Goal: Task Accomplishment & Management: Complete application form

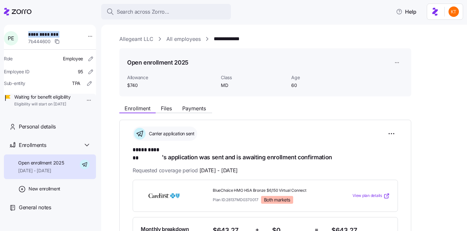
scroll to position [3, 0]
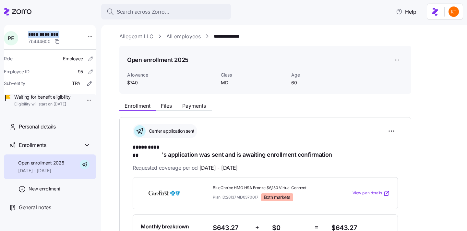
click at [173, 38] on link "All employees" at bounding box center [183, 36] width 34 height 8
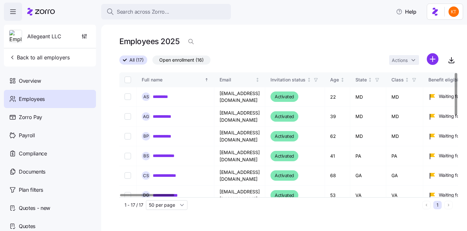
click at [50, 39] on span "Allegeant LLC" at bounding box center [44, 36] width 34 height 8
click at [14, 17] on span "button" at bounding box center [13, 12] width 18 height 18
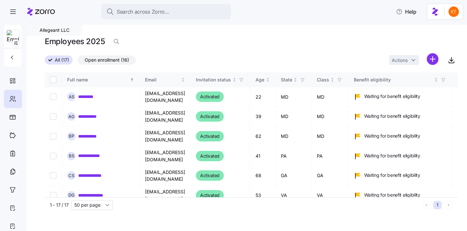
click at [57, 31] on div "Allegeant LLC" at bounding box center [55, 30] width 56 height 11
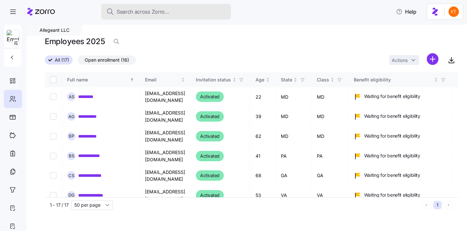
click at [123, 16] on button "Search across Zorro..." at bounding box center [166, 12] width 130 height 16
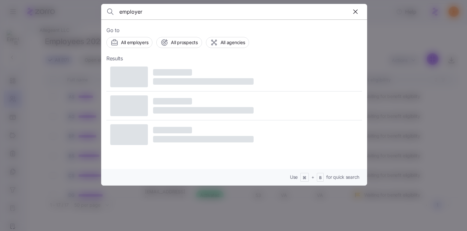
type input "employer"
click at [145, 49] on div "Go to All employers All prospects All agencies Results Use ⌘ + B for quick sear…" at bounding box center [234, 102] width 266 height 166
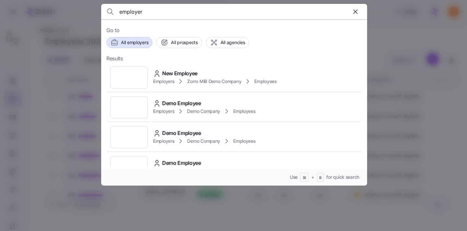
click at [137, 42] on span "All employers" at bounding box center [134, 42] width 27 height 6
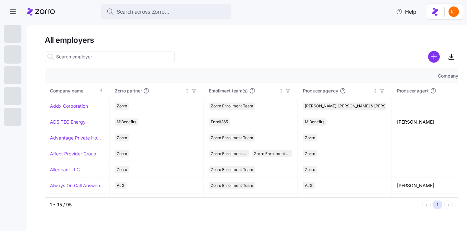
click at [83, 50] on div at bounding box center [110, 56] width 130 height 13
click at [81, 54] on input at bounding box center [110, 57] width 130 height 10
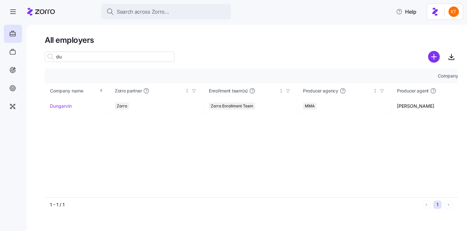
type input "d"
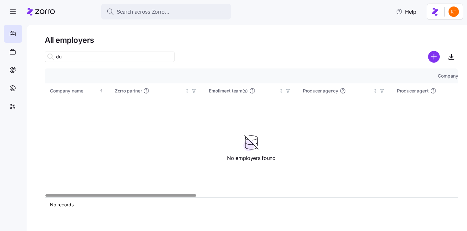
type input "d"
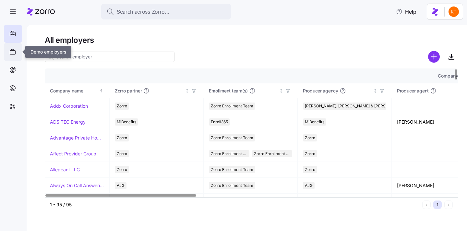
click at [16, 53] on icon at bounding box center [12, 52] width 7 height 8
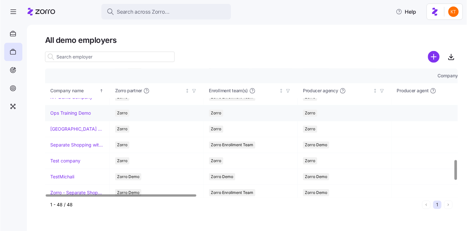
scroll to position [582, 0]
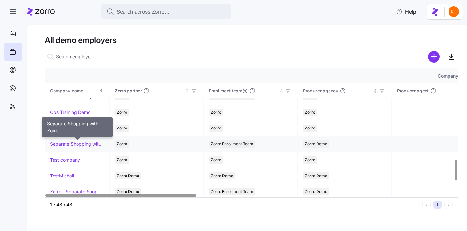
click at [89, 144] on link "Separate Shopping with Zorro" at bounding box center [77, 144] width 54 height 6
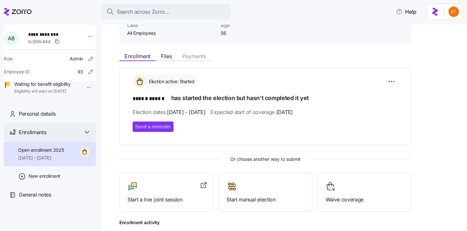
scroll to position [66, 0]
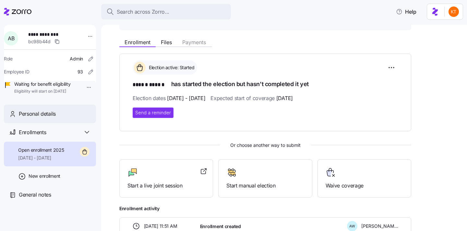
click at [67, 118] on div "Personal details" at bounding box center [55, 114] width 72 height 8
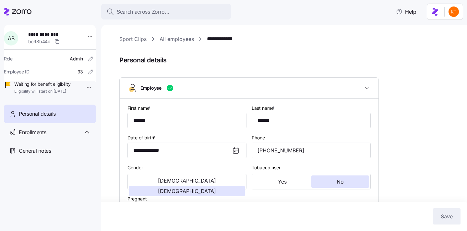
type input "All Employees"
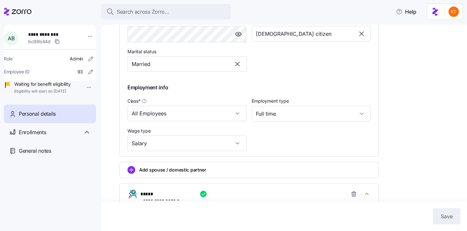
scroll to position [336, 0]
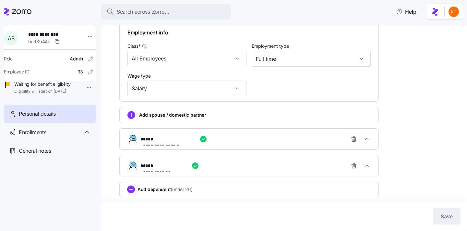
click at [186, 147] on button "**********" at bounding box center [249, 138] width 259 height 21
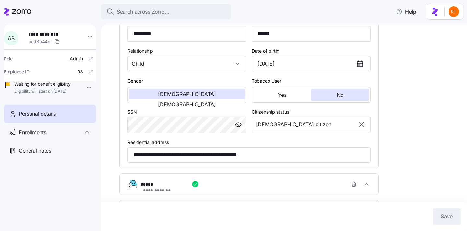
scroll to position [465, 0]
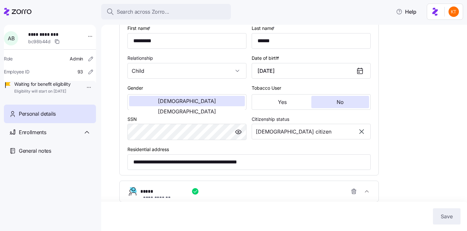
click at [201, 189] on div "**********" at bounding box center [251, 191] width 223 height 13
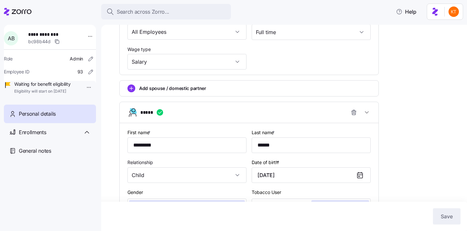
scroll to position [358, 0]
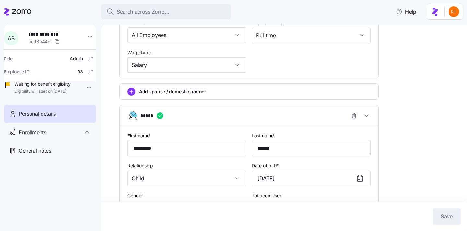
click at [51, 36] on span "**********" at bounding box center [50, 34] width 45 height 6
copy span "**********"
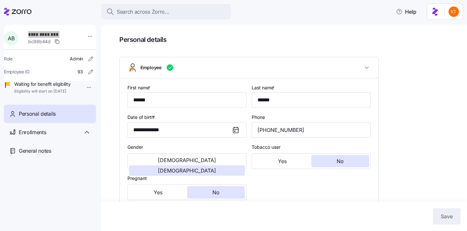
scroll to position [0, 0]
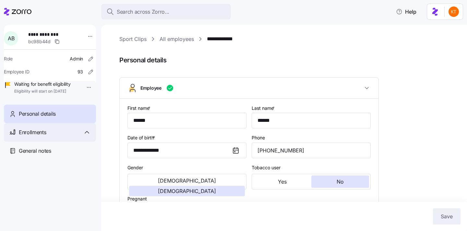
click at [42, 136] on span "Enrollments" at bounding box center [32, 132] width 27 height 8
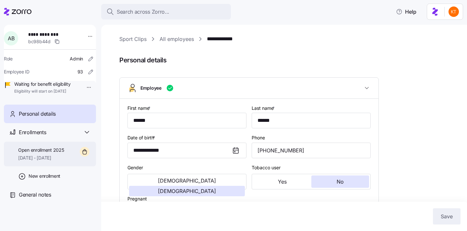
click at [52, 161] on div "Open enrollment 2025 10/01/2025 - 12/31/2025" at bounding box center [41, 154] width 46 height 15
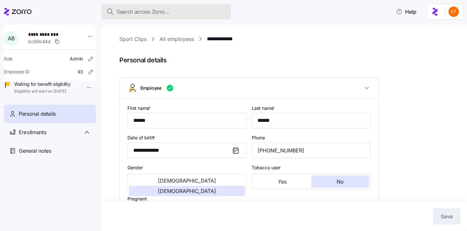
click at [147, 16] on button "Search across Zorro..." at bounding box center [166, 12] width 130 height 16
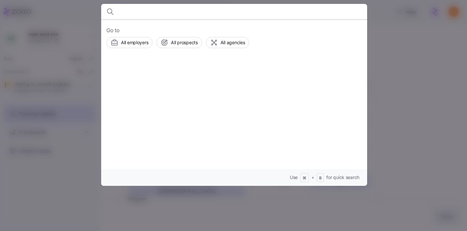
click at [67, 27] on div at bounding box center [233, 115] width 467 height 231
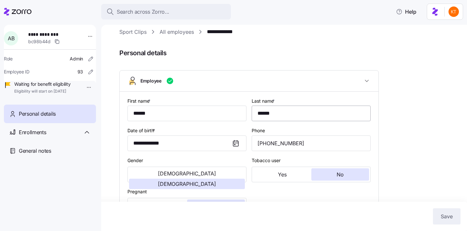
scroll to position [10, 0]
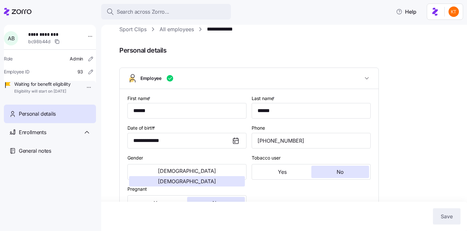
click at [29, 32] on div "**********" at bounding box center [54, 38] width 57 height 19
click at [35, 33] on span "**********" at bounding box center [50, 34] width 45 height 6
copy span "**********"
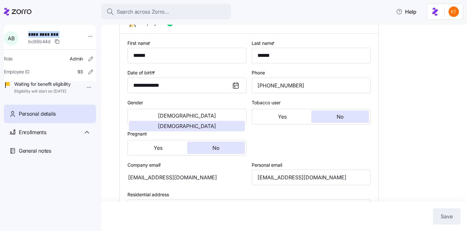
scroll to position [83, 0]
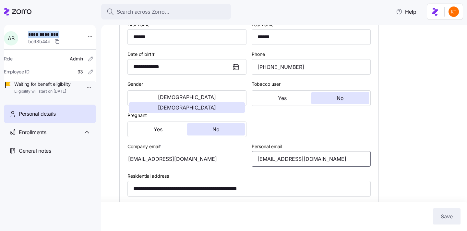
click at [291, 158] on input "alyssa@genesail.com" at bounding box center [311, 159] width 119 height 16
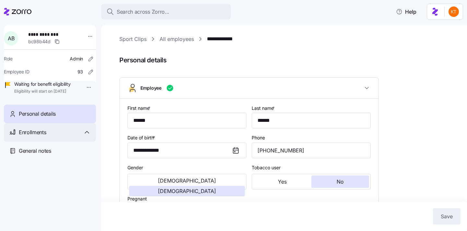
click at [57, 141] on div "Enrollments" at bounding box center [50, 132] width 92 height 18
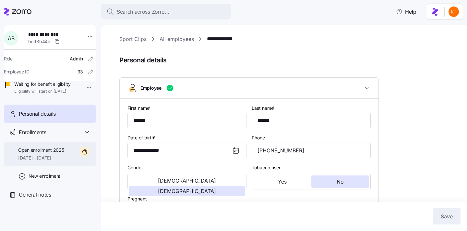
click at [58, 161] on span "[DATE] - [DATE]" at bounding box center [41, 157] width 46 height 6
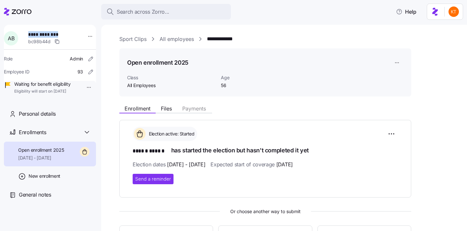
drag, startPoint x: 32, startPoint y: 35, endPoint x: 71, endPoint y: 37, distance: 39.3
click at [71, 37] on span "**********" at bounding box center [50, 34] width 45 height 6
drag, startPoint x: 65, startPoint y: 36, endPoint x: 31, endPoint y: 33, distance: 34.2
click at [31, 33] on span "**********" at bounding box center [50, 34] width 45 height 6
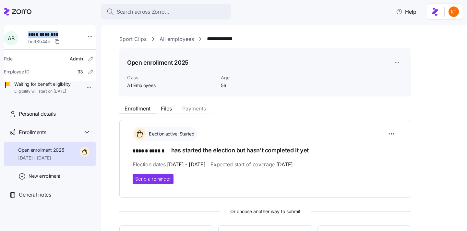
click at [30, 33] on div "**********" at bounding box center [54, 38] width 57 height 19
drag, startPoint x: 31, startPoint y: 33, endPoint x: 76, endPoint y: 35, distance: 44.1
click at [74, 35] on span "**********" at bounding box center [50, 34] width 45 height 6
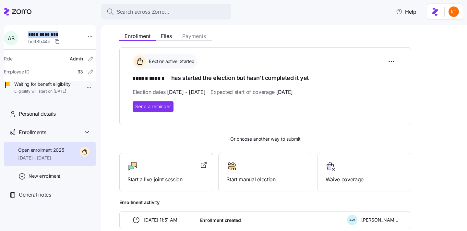
scroll to position [109, 0]
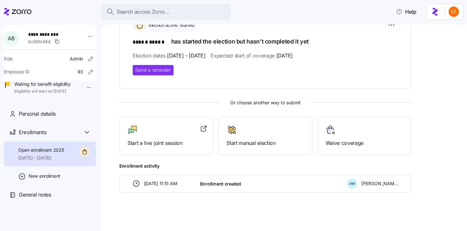
click at [77, 112] on div "**********" at bounding box center [50, 129] width 92 height 208
click at [80, 118] on div "Personal details" at bounding box center [55, 114] width 72 height 8
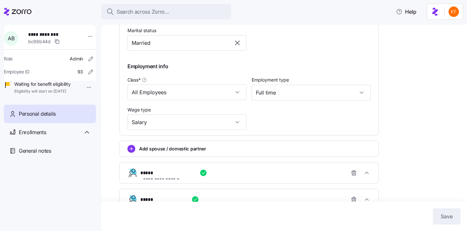
scroll to position [336, 0]
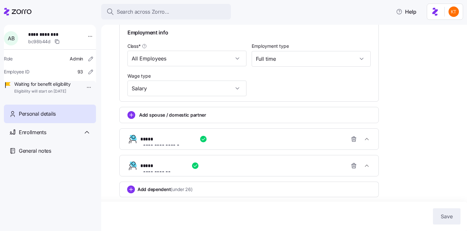
click at [183, 142] on span "**********" at bounding box center [163, 145] width 40 height 6
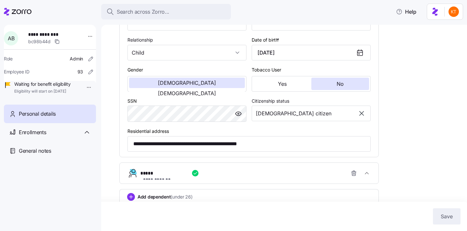
scroll to position [486, 0]
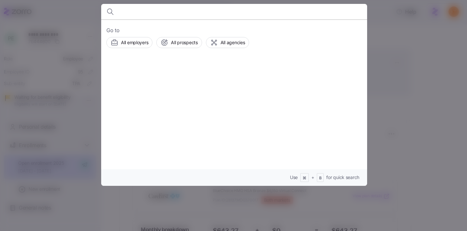
click at [371, 55] on div at bounding box center [233, 115] width 467 height 231
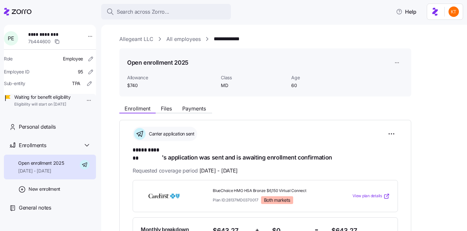
click at [43, 35] on span "**********" at bounding box center [50, 34] width 45 height 6
copy span "**********"
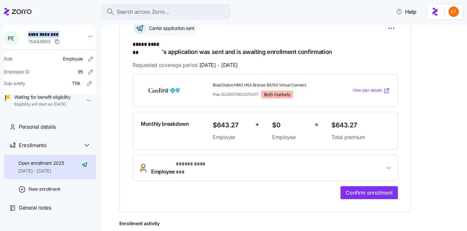
click at [311, 155] on button "Employee * ***** ******* *" at bounding box center [265, 168] width 265 height 26
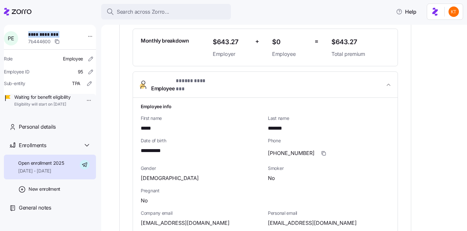
scroll to position [197, 0]
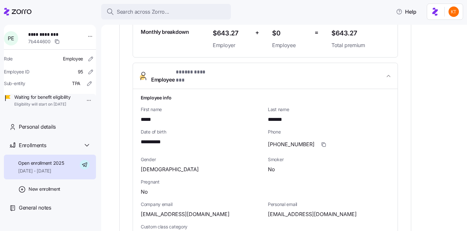
click at [293, 210] on span "peve317@gmail.com" at bounding box center [312, 214] width 89 height 8
copy span "gmail"
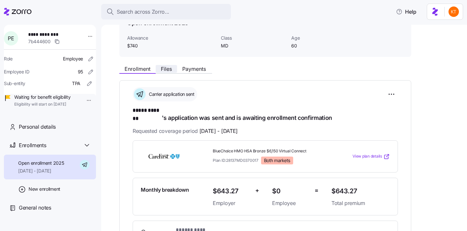
click at [173, 71] on button "Files" at bounding box center [166, 69] width 21 height 8
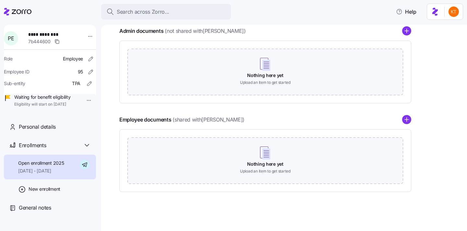
scroll to position [7, 0]
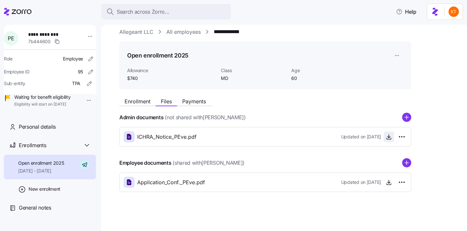
click at [389, 136] on icon "button" at bounding box center [389, 136] width 0 height 3
click at [405, 116] on circle "add icon" at bounding box center [407, 117] width 8 height 8
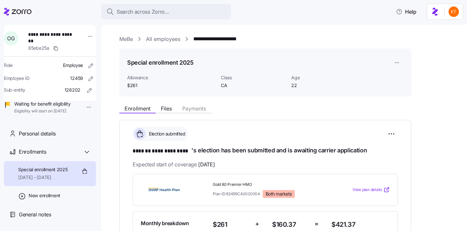
click at [132, 41] on link "MeBe" at bounding box center [126, 39] width 14 height 8
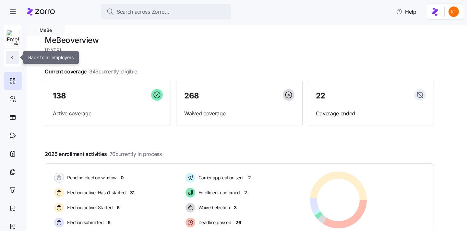
click at [12, 57] on icon "button" at bounding box center [12, 57] width 6 height 6
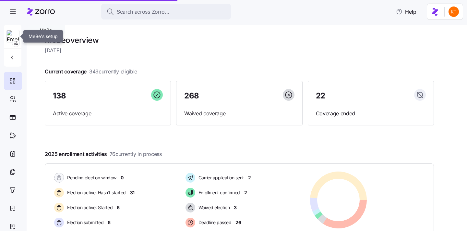
click at [19, 33] on div at bounding box center [12, 36] width 13 height 13
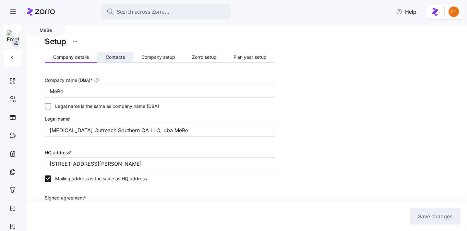
click at [121, 61] on button "Contacts" at bounding box center [115, 57] width 36 height 10
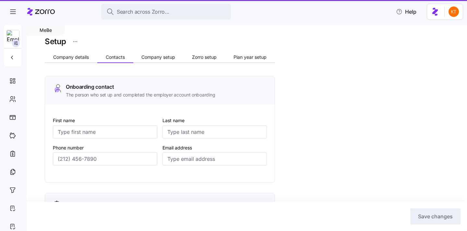
type input "[PERSON_NAME]"
type input "[DEMOGRAPHIC_DATA]"
type input "[EMAIL_ADDRESS][DOMAIN_NAME]"
type input "[PERSON_NAME]"
type input "[DEMOGRAPHIC_DATA]"
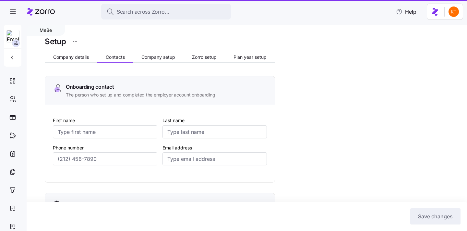
type input "[EMAIL_ADDRESS][DOMAIN_NAME]"
type input "[PERSON_NAME]"
type input "[PERSON_NAME][EMAIL_ADDRESS][PERSON_NAME][DOMAIN_NAME]"
type input "[PERSON_NAME]"
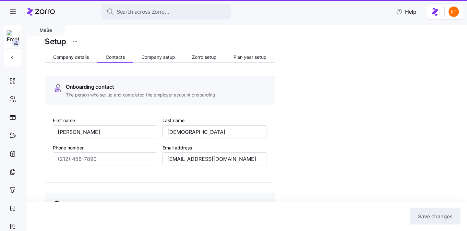
type input "Urso"
type input "ap@mebefamily.com"
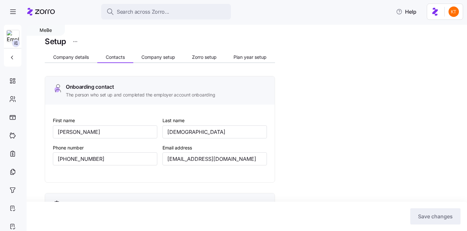
type input "(407) 222-4062"
type input "(747) 241-6395"
type input "(619) 837-7617"
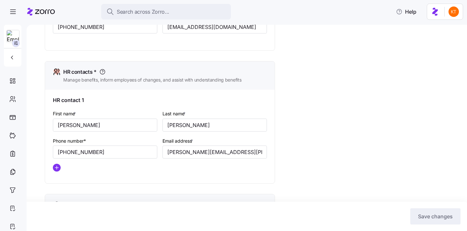
scroll to position [252, 0]
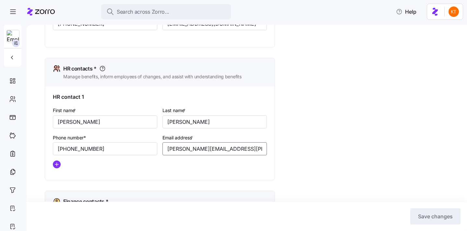
click at [192, 151] on input "cinthia.siguenza@mebefamily.com" at bounding box center [215, 148] width 104 height 13
drag, startPoint x: 192, startPoint y: 151, endPoint x: 186, endPoint y: 151, distance: 6.5
click at [186, 151] on input "cinthia.siguenza@mebefamily.com" at bounding box center [215, 148] width 104 height 13
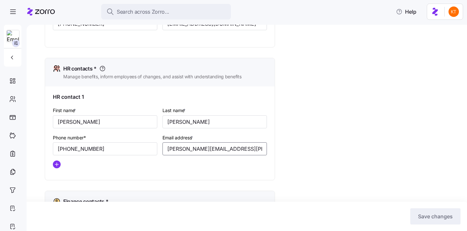
click at [186, 151] on input "cinthia.siguenza@mebefamily.com" at bounding box center [215, 148] width 104 height 13
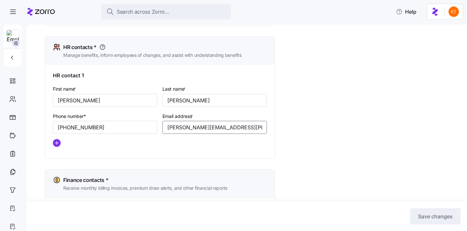
scroll to position [274, 0]
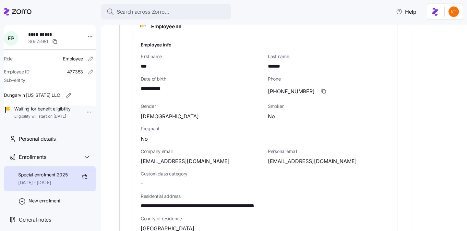
scroll to position [282, 0]
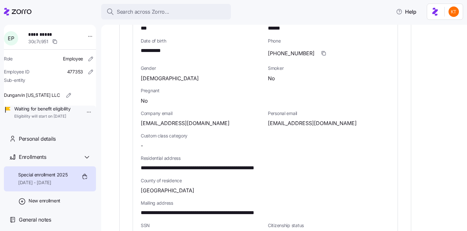
click at [265, 164] on span "**********" at bounding box center [220, 168] width 159 height 8
copy span "*****"
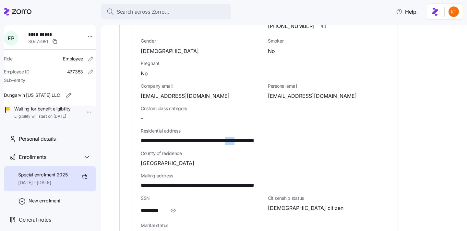
scroll to position [293, 0]
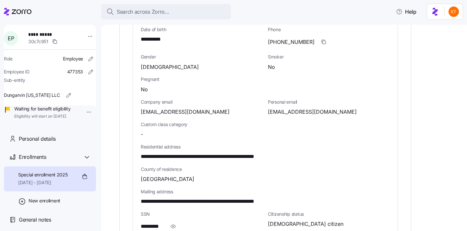
click at [157, 35] on span "**********" at bounding box center [154, 39] width 27 height 8
copy span "****"
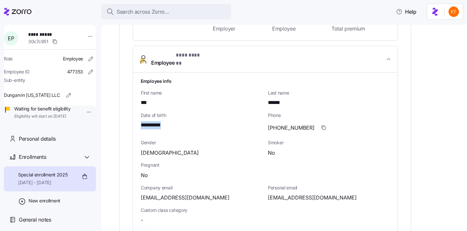
scroll to position [215, 0]
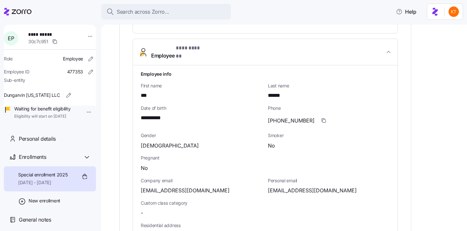
click at [284, 186] on span "parkereva1972@gmail.com" at bounding box center [312, 190] width 89 height 8
copy span "parkereva1972"
click at [286, 116] on span "(380)241-9217" at bounding box center [291, 120] width 47 height 8
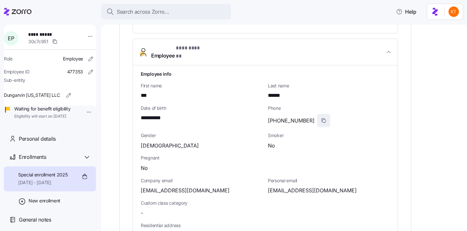
click at [321, 118] on icon "button" at bounding box center [323, 120] width 5 height 5
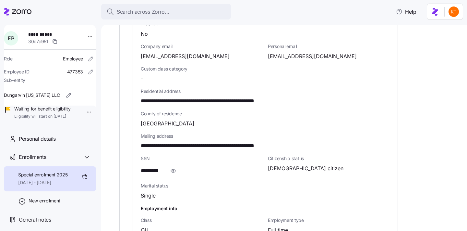
scroll to position [385, 0]
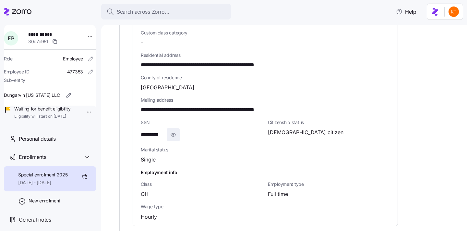
click at [172, 131] on icon "button" at bounding box center [173, 135] width 6 height 8
click at [165, 131] on span "**********" at bounding box center [157, 135] width 32 height 8
copy span "****"
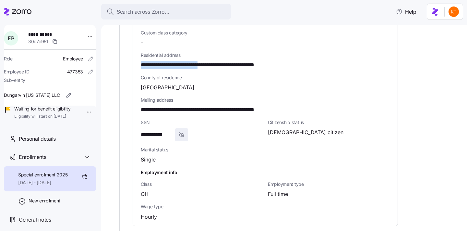
drag, startPoint x: 217, startPoint y: 58, endPoint x: 135, endPoint y: 61, distance: 81.5
click at [135, 61] on div "**********" at bounding box center [265, 60] width 265 height 330
copy span "**********"
click at [232, 106] on span "**********" at bounding box center [220, 110] width 159 height 8
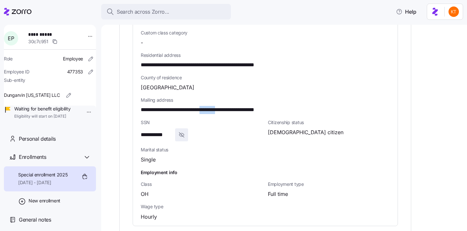
copy span "********"
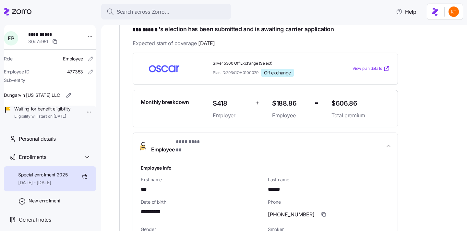
scroll to position [0, 0]
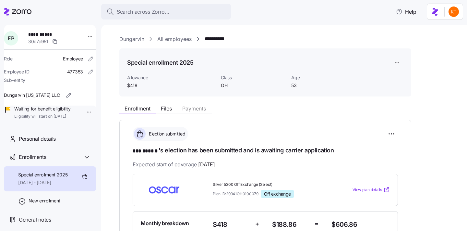
click at [45, 34] on span "**********" at bounding box center [50, 34] width 45 height 6
copy span "**********"
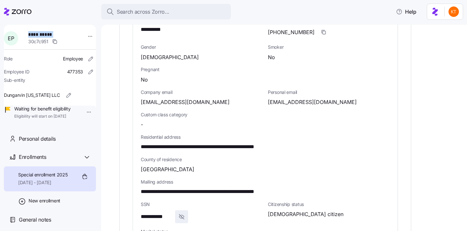
scroll to position [407, 0]
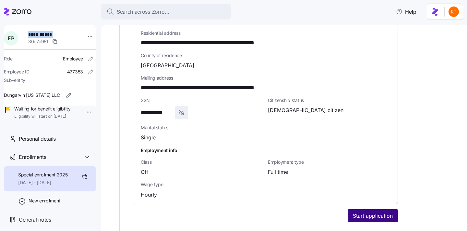
click at [364, 212] on span "Start application" at bounding box center [373, 216] width 40 height 8
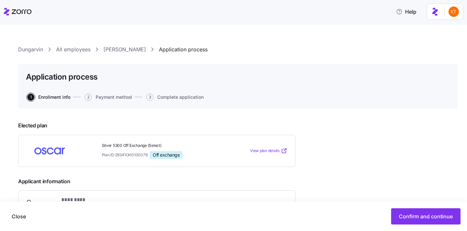
scroll to position [67, 0]
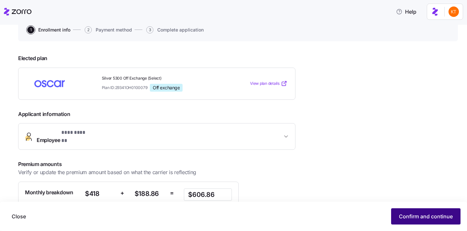
click at [401, 221] on button "Confirm and continue" at bounding box center [425, 216] width 69 height 16
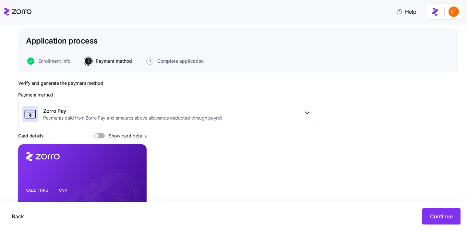
scroll to position [84, 0]
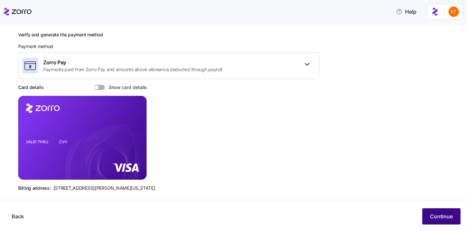
click at [439, 218] on span "Continue" at bounding box center [441, 216] width 23 height 8
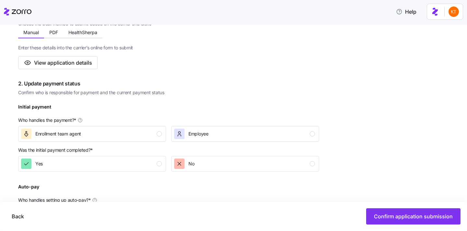
scroll to position [131, 0]
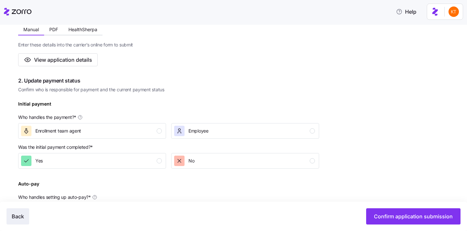
click at [17, 220] on button "Back" at bounding box center [17, 216] width 23 height 16
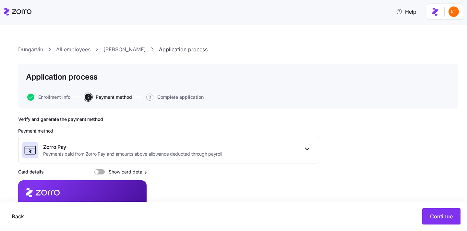
click at [97, 176] on div "Verify and generate the payment method Payment method Zorro Pay Payments paid f…" at bounding box center [168, 198] width 301 height 164
click at [106, 172] on span "Show card details" at bounding box center [126, 171] width 42 height 5
click at [94, 169] on input "Show card details" at bounding box center [94, 169] width 0 height 0
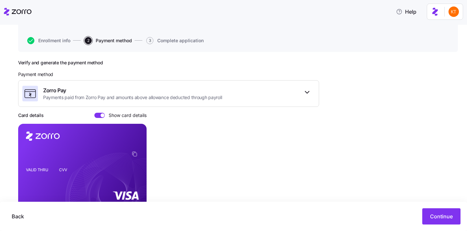
scroll to position [64, 0]
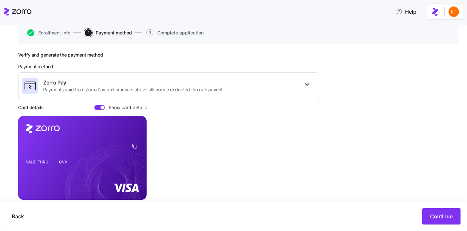
click at [134, 149] on foreignobject at bounding box center [136, 147] width 8 height 8
click at [140, 144] on rect at bounding box center [82, 158] width 128 height 84
click at [136, 147] on icon "copy-to-clipboard" at bounding box center [135, 146] width 6 height 6
click at [134, 144] on icon "copy-to-clipboard" at bounding box center [135, 146] width 6 height 6
click at [432, 216] on span "Continue" at bounding box center [441, 216] width 23 height 8
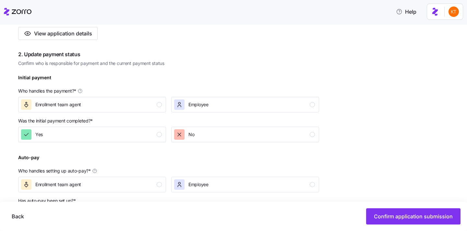
scroll to position [162, 0]
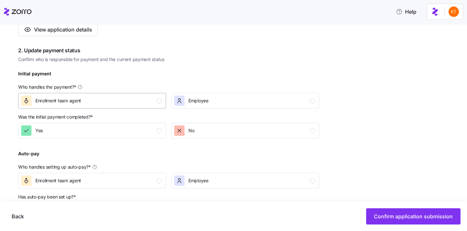
click at [155, 104] on div "Enrollment team agent" at bounding box center [91, 100] width 141 height 10
click at [151, 144] on div at bounding box center [168, 144] width 301 height 8
click at [149, 134] on div "Yes" at bounding box center [91, 130] width 141 height 10
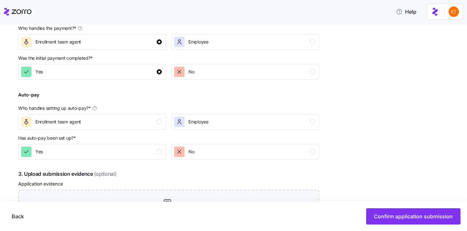
scroll to position [225, 0]
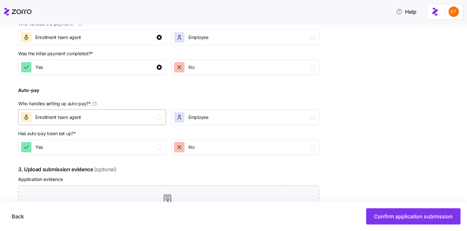
click at [152, 115] on div "Enrollment team agent" at bounding box center [91, 117] width 141 height 10
click at [151, 153] on button "Yes" at bounding box center [92, 147] width 148 height 16
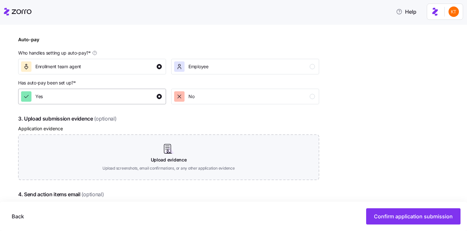
scroll to position [322, 0]
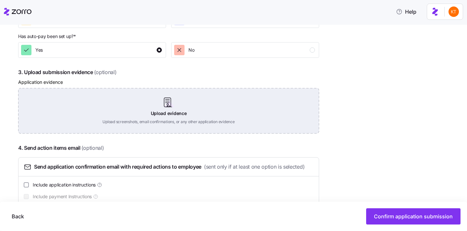
click at [167, 107] on div "Upload evidence Upload screenshots, email confirmations, or any other applicati…" at bounding box center [168, 110] width 301 height 45
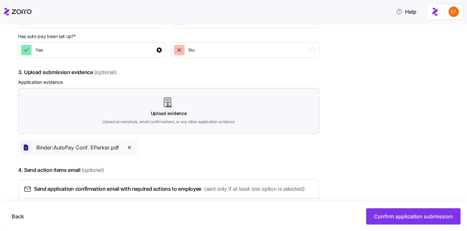
scroll to position [360, 0]
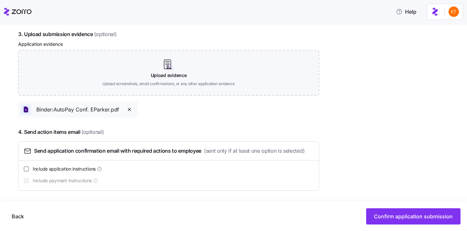
click at [129, 112] on icon "button" at bounding box center [129, 109] width 5 height 5
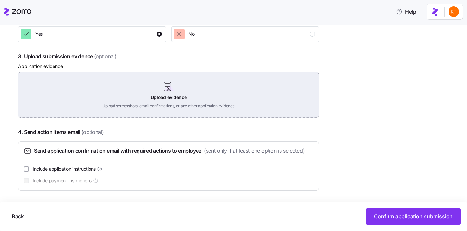
scroll to position [338, 0]
click at [167, 94] on div "Upload evidence Upload screenshots, email confirmations, or any other applicati…" at bounding box center [168, 94] width 301 height 45
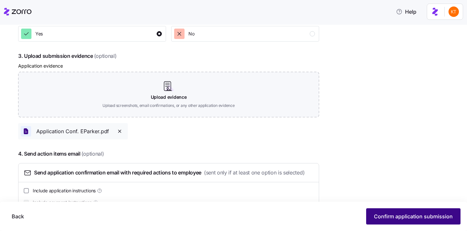
click at [405, 223] on button "Confirm application submission" at bounding box center [413, 216] width 94 height 16
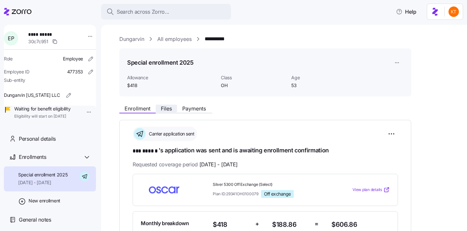
click at [166, 111] on span "Files" at bounding box center [166, 108] width 11 height 5
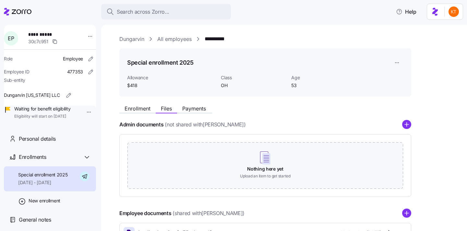
scroll to position [50, 0]
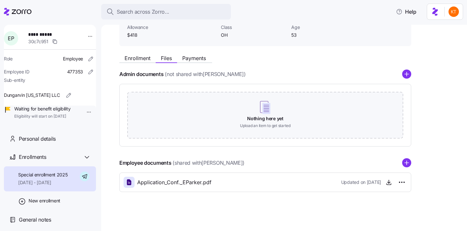
click at [399, 162] on div "Employee documents (shared with Eva Parker )" at bounding box center [265, 162] width 292 height 9
click at [408, 164] on circle "add icon" at bounding box center [407, 163] width 8 height 8
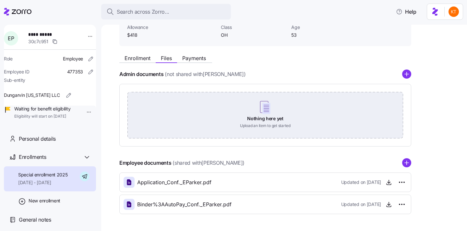
scroll to position [53, 0]
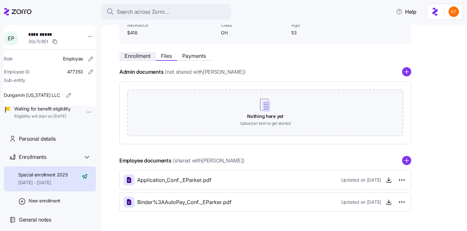
click at [137, 53] on span "Enrollment" at bounding box center [138, 55] width 26 height 5
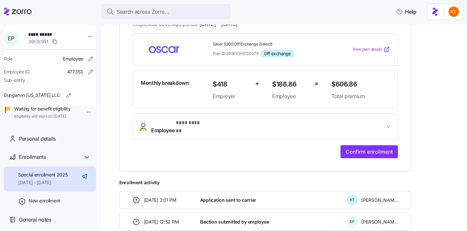
scroll to position [195, 0]
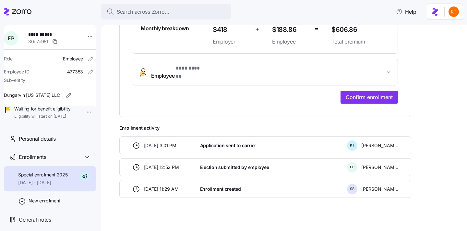
click at [181, 81] on div "**********" at bounding box center [265, 41] width 265 height 125
click at [176, 74] on button "Employee * *** ****** *" at bounding box center [265, 72] width 265 height 26
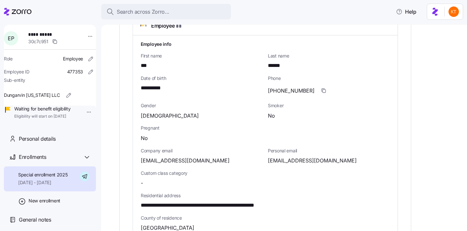
scroll to position [300, 0]
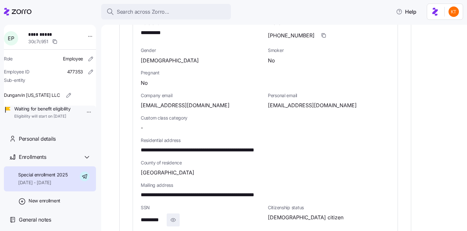
click at [171, 218] on icon "button" at bounding box center [173, 219] width 5 height 3
click at [165, 216] on span "**********" at bounding box center [157, 220] width 32 height 8
copy span "****"
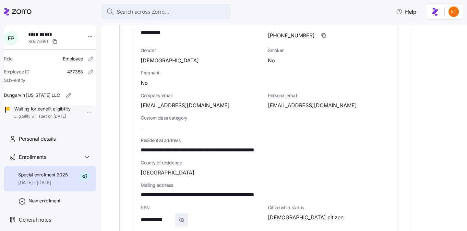
click at [155, 29] on span "**********" at bounding box center [154, 33] width 27 height 8
copy span "*"
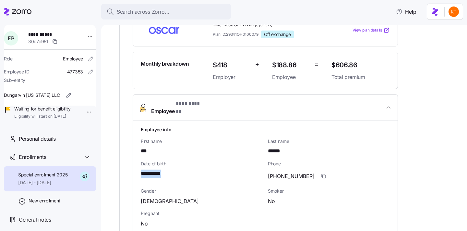
scroll to position [0, 0]
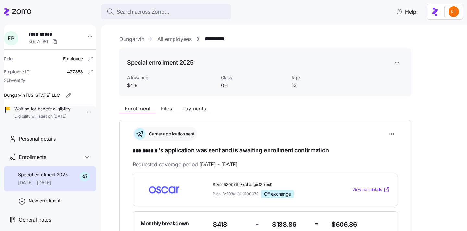
click at [199, 112] on button "Payments" at bounding box center [194, 108] width 34 height 8
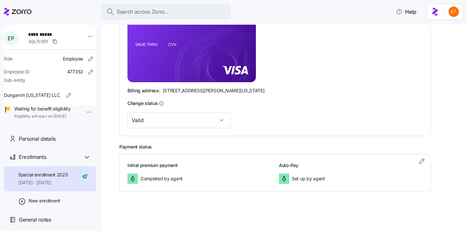
scroll to position [183, 0]
click at [420, 162] on icon "button" at bounding box center [422, 161] width 8 height 8
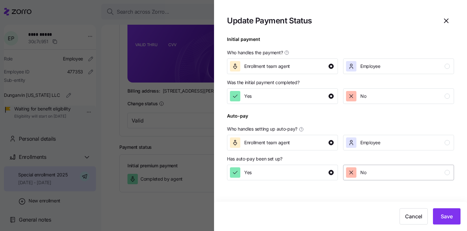
click at [392, 176] on div "No" at bounding box center [398, 172] width 104 height 10
click at [455, 219] on button "Save" at bounding box center [447, 216] width 28 height 16
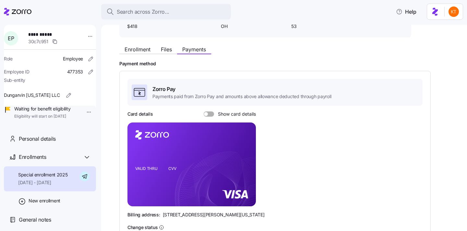
scroll to position [57, 0]
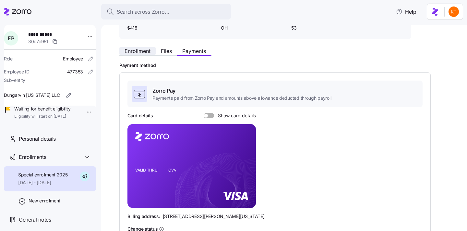
click at [156, 49] on button "Files" at bounding box center [166, 51] width 21 height 8
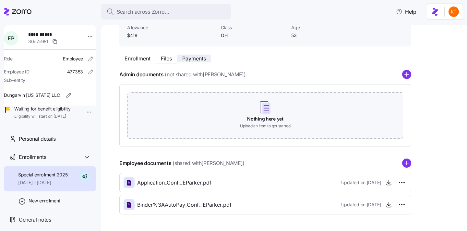
scroll to position [72, 0]
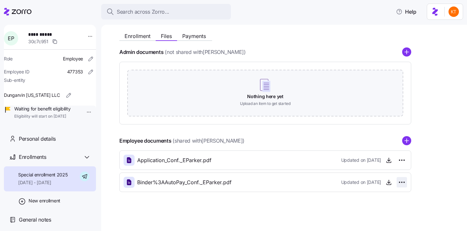
click at [403, 181] on html "**********" at bounding box center [233, 113] width 467 height 227
click at [383, 209] on div "Delete" at bounding box center [373, 207] width 62 height 10
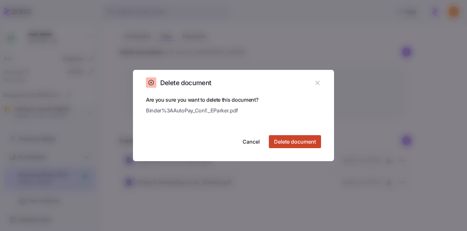
click at [293, 140] on span "Delete document" at bounding box center [295, 142] width 42 height 8
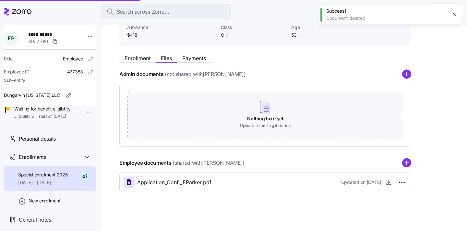
scroll to position [50, 0]
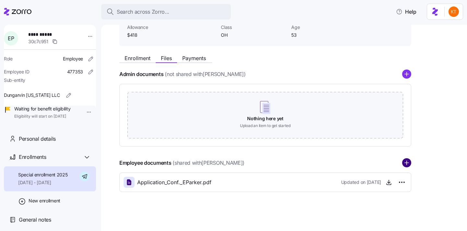
click at [408, 163] on circle "add icon" at bounding box center [407, 163] width 8 height 8
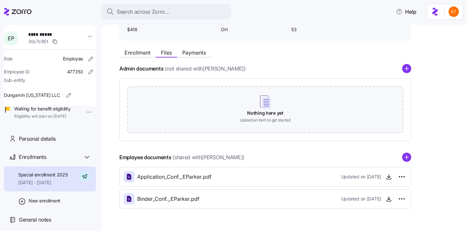
scroll to position [56, 0]
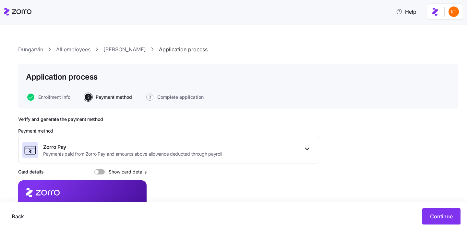
click at [118, 48] on link "Eva Parker" at bounding box center [124, 49] width 42 height 8
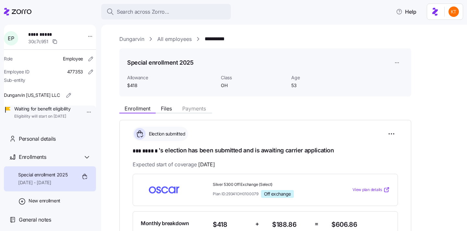
scroll to position [173, 0]
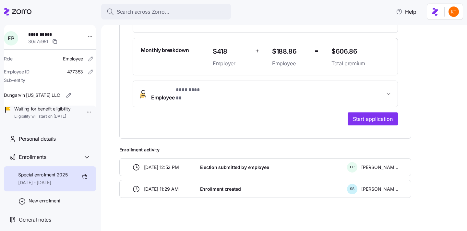
click at [176, 94] on span "Employee * *** ****** *" at bounding box center [178, 94] width 54 height 16
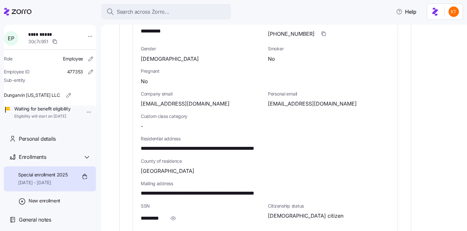
scroll to position [353, 0]
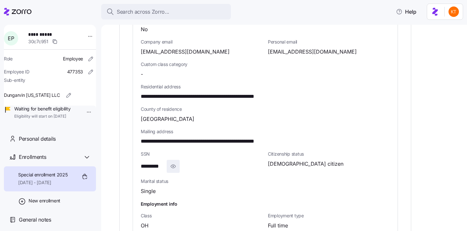
click at [173, 162] on icon "button" at bounding box center [173, 166] width 6 height 8
click at [162, 162] on span "**********" at bounding box center [157, 166] width 32 height 8
copy span "****"
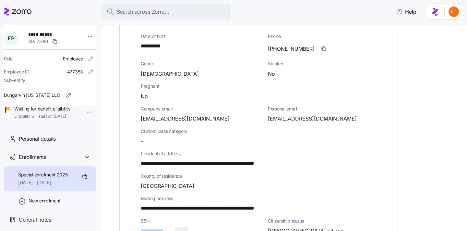
scroll to position [281, 0]
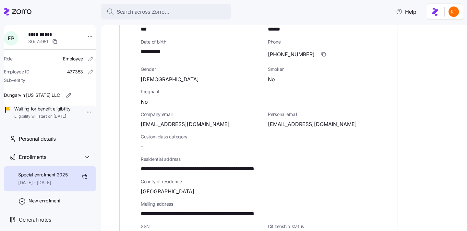
click at [155, 48] on span "**********" at bounding box center [154, 52] width 27 height 8
copy span "*"
click at [323, 53] on icon "button" at bounding box center [324, 54] width 3 height 3
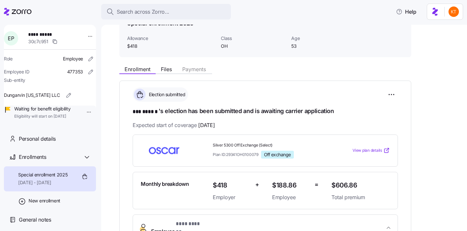
scroll to position [0, 0]
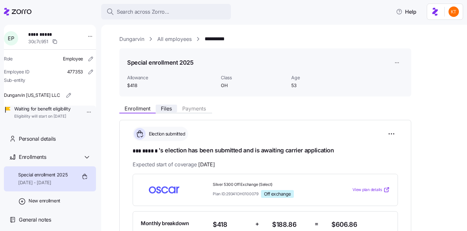
click at [167, 112] on button "Files" at bounding box center [166, 108] width 21 height 8
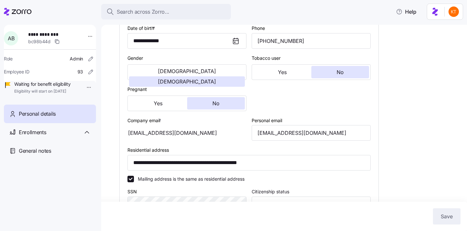
scroll to position [19, 0]
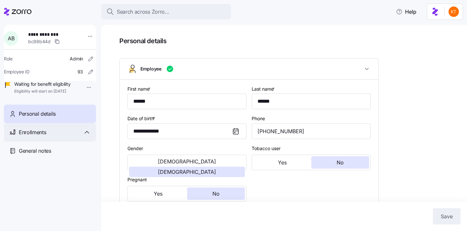
click at [48, 136] on div "Enrollments" at bounding box center [55, 132] width 72 height 8
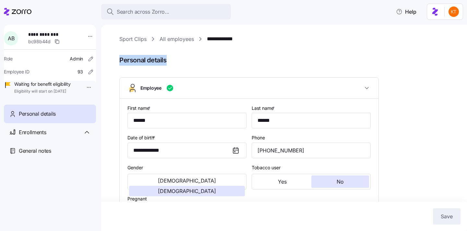
drag, startPoint x: 170, startPoint y: 63, endPoint x: 117, endPoint y: 60, distance: 52.3
click at [117, 60] on div "**********" at bounding box center [284, 128] width 366 height 206
click at [136, 62] on span "Personal details" at bounding box center [288, 60] width 339 height 11
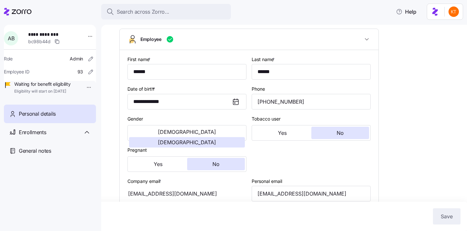
scroll to position [78, 0]
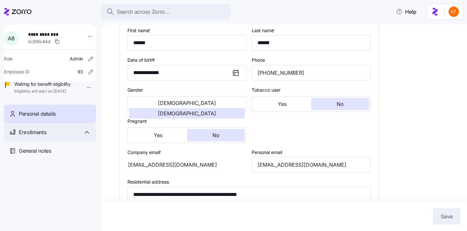
click at [58, 136] on div "Enrollments" at bounding box center [55, 132] width 72 height 8
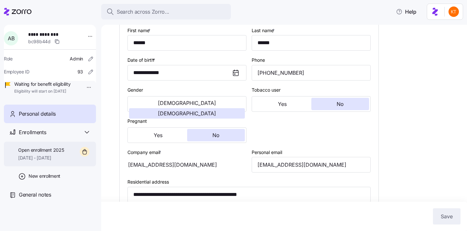
click at [63, 161] on div "Open enrollment 2025 [DATE] - [DATE]" at bounding box center [41, 154] width 46 height 15
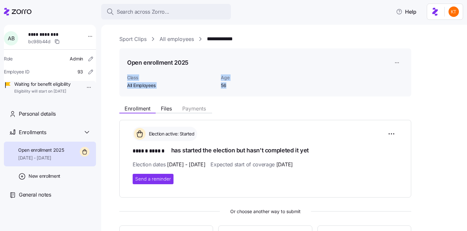
drag, startPoint x: 235, startPoint y: 86, endPoint x: 127, endPoint y: 78, distance: 108.7
click at [127, 78] on div "Class All Employees Age [DEMOGRAPHIC_DATA]" at bounding box center [266, 82] width 282 height 20
click at [127, 78] on span "Class" at bounding box center [171, 77] width 89 height 6
drag, startPoint x: 127, startPoint y: 78, endPoint x: 246, endPoint y: 88, distance: 119.8
click at [246, 88] on div "Class All Employees Age [DEMOGRAPHIC_DATA]" at bounding box center [266, 82] width 282 height 20
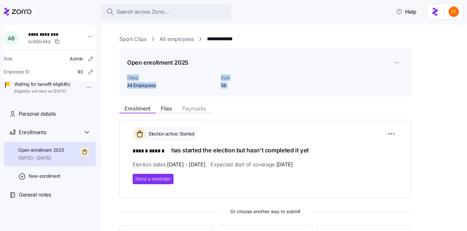
click at [246, 88] on span "56" at bounding box center [253, 85] width 65 height 6
drag, startPoint x: 230, startPoint y: 85, endPoint x: 114, endPoint y: 77, distance: 116.1
click at [114, 77] on div "**********" at bounding box center [284, 128] width 366 height 206
drag, startPoint x: 124, startPoint y: 77, endPoint x: 227, endPoint y: 86, distance: 102.9
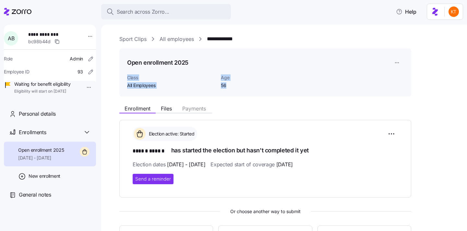
click at [227, 86] on div "Open enrollment 2025 Class All Employees Age 56" at bounding box center [265, 72] width 292 height 48
click at [227, 86] on span "56" at bounding box center [253, 85] width 65 height 6
drag, startPoint x: 227, startPoint y: 86, endPoint x: 125, endPoint y: 74, distance: 102.6
click at [125, 74] on div "Open enrollment 2025 Class All Employees Age 56" at bounding box center [265, 72] width 292 height 48
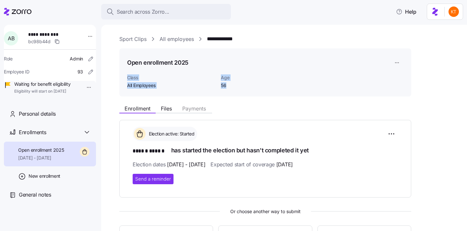
drag, startPoint x: 125, startPoint y: 77, endPoint x: 228, endPoint y: 87, distance: 103.7
click at [228, 87] on div "Open enrollment 2025 Class All Employees Age 56" at bounding box center [265, 72] width 292 height 48
click at [228, 87] on span "56" at bounding box center [253, 85] width 65 height 6
drag, startPoint x: 220, startPoint y: 84, endPoint x: 123, endPoint y: 79, distance: 96.5
click at [123, 79] on div "Open enrollment 2025 Class All Employees Age 56" at bounding box center [265, 72] width 292 height 48
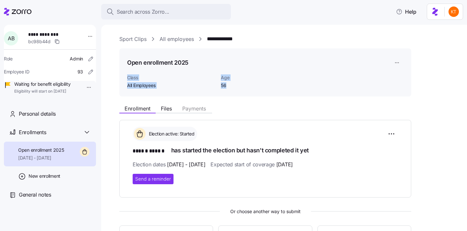
click at [232, 87] on span "56" at bounding box center [253, 85] width 65 height 6
drag, startPoint x: 232, startPoint y: 86, endPoint x: 120, endPoint y: 79, distance: 112.2
click at [120, 79] on div "Open enrollment 2025 Class All Employees Age 56" at bounding box center [265, 72] width 292 height 48
click at [149, 90] on div "Open enrollment 2025 Class All Employees Age 56" at bounding box center [265, 72] width 292 height 48
drag, startPoint x: 157, startPoint y: 86, endPoint x: 127, endPoint y: 78, distance: 30.8
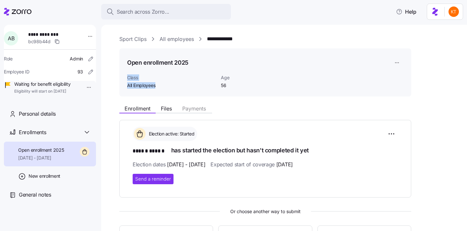
click at [127, 78] on div "Class All Employees" at bounding box center [171, 81] width 89 height 15
click at [127, 78] on span "Class" at bounding box center [171, 77] width 89 height 6
drag, startPoint x: 131, startPoint y: 78, endPoint x: 168, endPoint y: 88, distance: 38.2
click at [168, 88] on div "Class All Employees" at bounding box center [171, 81] width 89 height 15
click at [168, 88] on span "All Employees" at bounding box center [171, 85] width 89 height 6
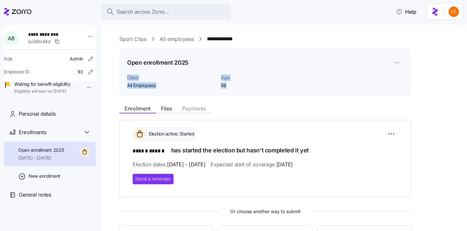
drag, startPoint x: 229, startPoint y: 86, endPoint x: 121, endPoint y: 80, distance: 107.9
click at [121, 80] on div "Open enrollment 2025 Class All Employees Age 56" at bounding box center [265, 72] width 292 height 48
drag, startPoint x: 122, startPoint y: 80, endPoint x: 226, endPoint y: 86, distance: 104.0
click at [226, 86] on div "Open enrollment 2025 Class All Employees Age 56" at bounding box center [265, 72] width 292 height 48
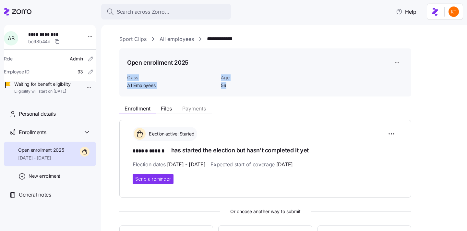
click at [226, 86] on span "56" at bounding box center [253, 85] width 65 height 6
drag, startPoint x: 227, startPoint y: 85, endPoint x: 105, endPoint y: 77, distance: 121.9
click at [105, 77] on div "**********" at bounding box center [284, 128] width 366 height 206
click at [112, 79] on div "**********" at bounding box center [284, 128] width 366 height 206
drag, startPoint x: 128, startPoint y: 79, endPoint x: 226, endPoint y: 86, distance: 97.6
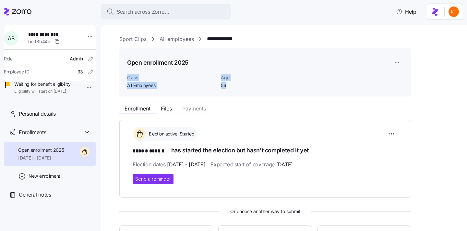
click at [226, 86] on div "Class All Employees Age 56" at bounding box center [266, 82] width 282 height 20
click at [226, 86] on span "56" at bounding box center [253, 85] width 65 height 6
drag, startPoint x: 225, startPoint y: 86, endPoint x: 127, endPoint y: 77, distance: 99.4
click at [127, 77] on div "Open enrollment 2025 Class All Employees Age 56" at bounding box center [265, 72] width 292 height 48
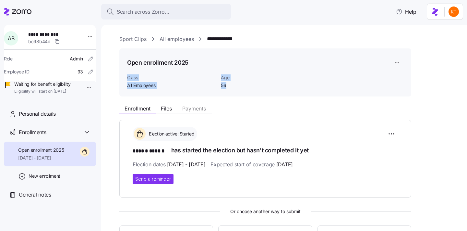
drag, startPoint x: 127, startPoint y: 77, endPoint x: 225, endPoint y: 88, distance: 98.9
click at [225, 88] on div "Open enrollment 2025 Class All Employees Age 56" at bounding box center [265, 72] width 292 height 48
click at [225, 88] on span "56" at bounding box center [253, 85] width 65 height 6
drag, startPoint x: 230, startPoint y: 86, endPoint x: 127, endPoint y: 76, distance: 102.7
click at [127, 76] on div "Class All Employees Age 56" at bounding box center [266, 82] width 282 height 20
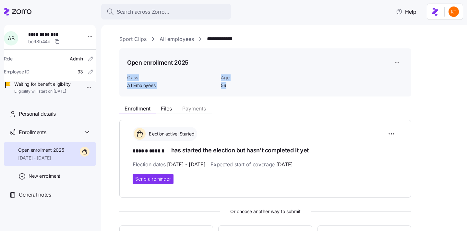
click at [127, 76] on span "Class" at bounding box center [171, 77] width 89 height 6
drag, startPoint x: 127, startPoint y: 76, endPoint x: 231, endPoint y: 84, distance: 104.1
click at [231, 84] on div "Class All Employees Age 56" at bounding box center [266, 82] width 282 height 20
click at [230, 86] on span "56" at bounding box center [253, 85] width 65 height 6
drag, startPoint x: 230, startPoint y: 86, endPoint x: 126, endPoint y: 79, distance: 103.7
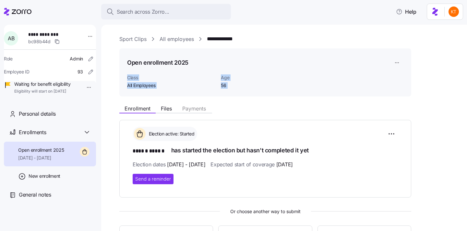
click at [126, 79] on div "Open enrollment 2025 Class All Employees Age 56" at bounding box center [265, 72] width 292 height 48
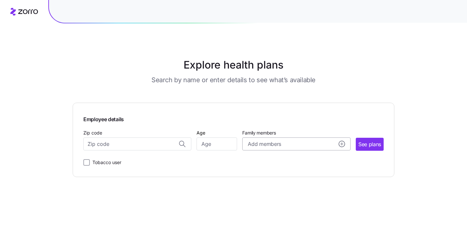
click at [265, 146] on span "Add members" at bounding box center [264, 144] width 33 height 8
click at [114, 56] on main "Explore health plans Search by name or enter details to see what’s available Em…" at bounding box center [234, 115] width 322 height 231
click at [129, 143] on input "Zip code" at bounding box center [137, 143] width 108 height 13
click at [315, 138] on button "Add members" at bounding box center [296, 143] width 108 height 13
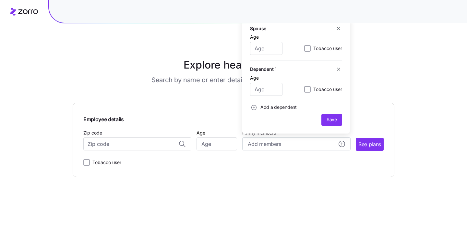
click at [79, 81] on main "Explore health plans Search by name or enter details to see what’s available Em…" at bounding box center [234, 115] width 322 height 231
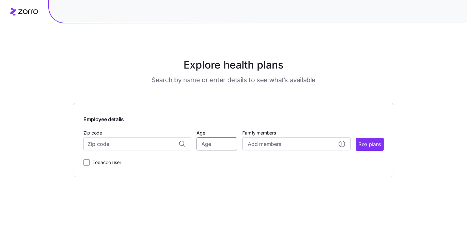
click at [205, 146] on input "Age" at bounding box center [217, 143] width 41 height 13
click at [147, 146] on input "Zip code" at bounding box center [137, 143] width 108 height 13
click at [258, 149] on button "Add members" at bounding box center [296, 143] width 108 height 13
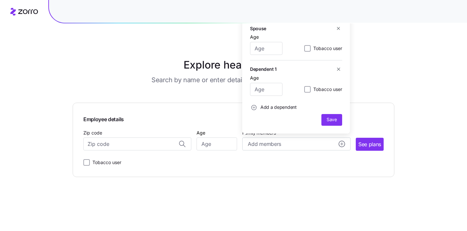
click at [339, 28] on icon "button" at bounding box center [338, 28] width 3 height 3
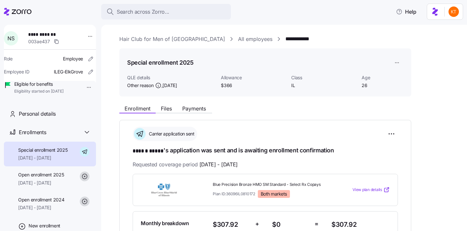
scroll to position [70, 0]
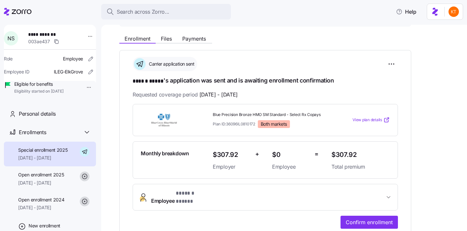
click at [217, 195] on span "Employee * ****** ***** *" at bounding box center [268, 197] width 234 height 16
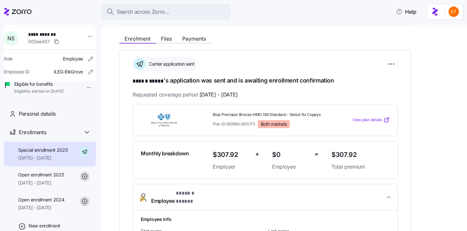
scroll to position [184, 0]
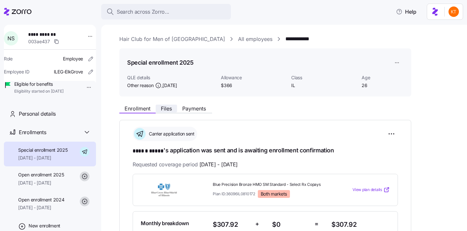
click at [167, 111] on button "Files" at bounding box center [166, 108] width 21 height 8
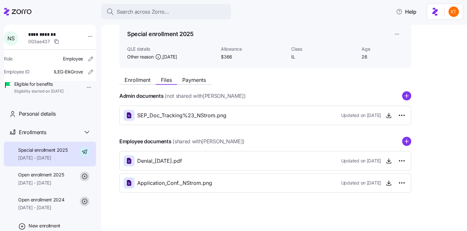
scroll to position [29, 0]
click at [391, 185] on icon "button" at bounding box center [389, 182] width 6 height 6
click at [138, 80] on span "Enrollment" at bounding box center [138, 79] width 26 height 5
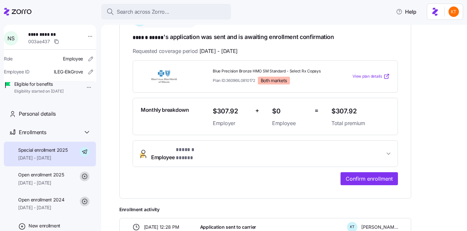
scroll to position [112, 0]
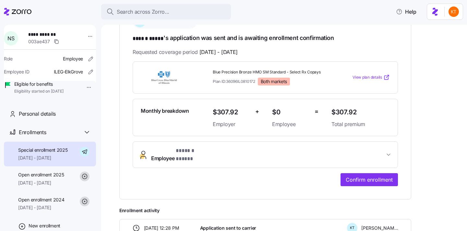
click at [183, 144] on button "Employee * ****** ***** *" at bounding box center [265, 154] width 265 height 26
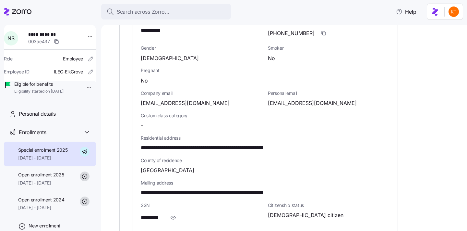
scroll to position [322, 0]
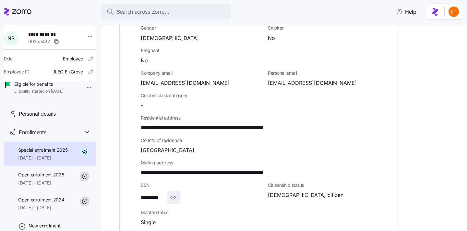
click at [176, 191] on span "button" at bounding box center [173, 197] width 12 height 12
click at [169, 193] on span "**********" at bounding box center [157, 197] width 33 height 8
copy span "****"
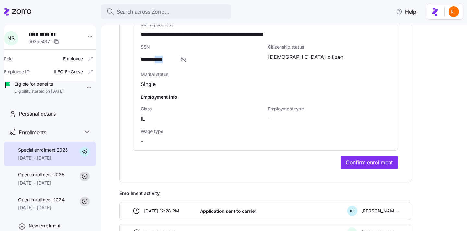
scroll to position [525, 0]
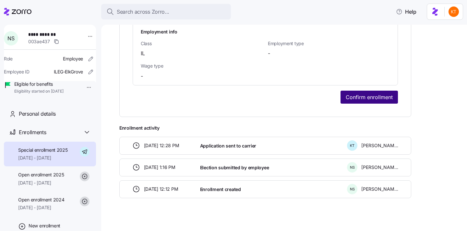
click at [380, 91] on button "Confirm enrollment" at bounding box center [369, 97] width 57 height 13
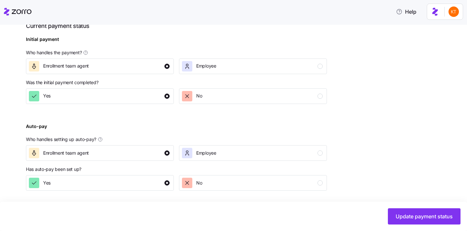
scroll to position [228, 0]
click at [435, 213] on span "Update payment status" at bounding box center [424, 216] width 57 height 8
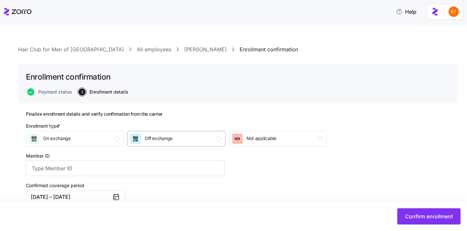
click at [215, 142] on div "Off exchange" at bounding box center [175, 138] width 91 height 10
click at [170, 170] on input "Member ID" at bounding box center [125, 168] width 199 height 16
paste input "921797754"
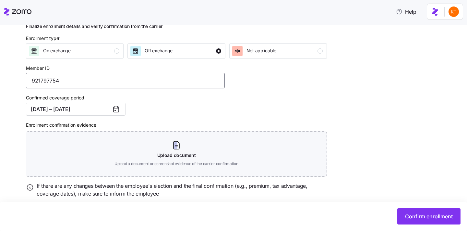
scroll to position [107, 0]
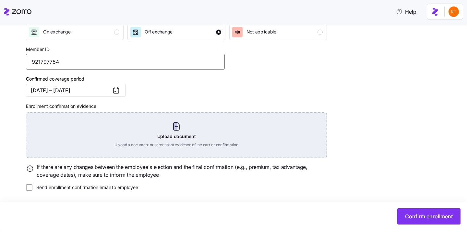
type input "921797754"
click at [189, 134] on div "Upload document Upload a document or screenshot evidence of the carrier confirm…" at bounding box center [176, 134] width 301 height 45
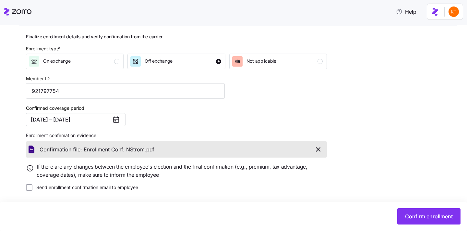
scroll to position [78, 0]
click at [427, 222] on button "Confirm enrollment" at bounding box center [428, 216] width 63 height 16
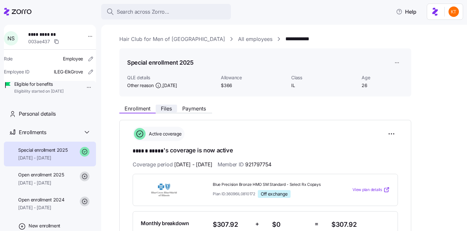
click at [176, 109] on button "Files" at bounding box center [166, 108] width 21 height 8
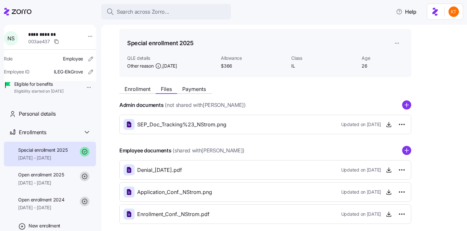
scroll to position [20, 0]
click at [407, 152] on icon "add icon" at bounding box center [407, 150] width 0 height 4
